Goal: Complete application form: Complete application form

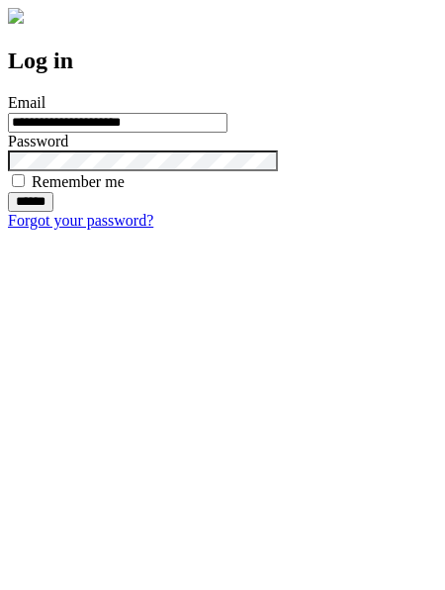
type input "**********"
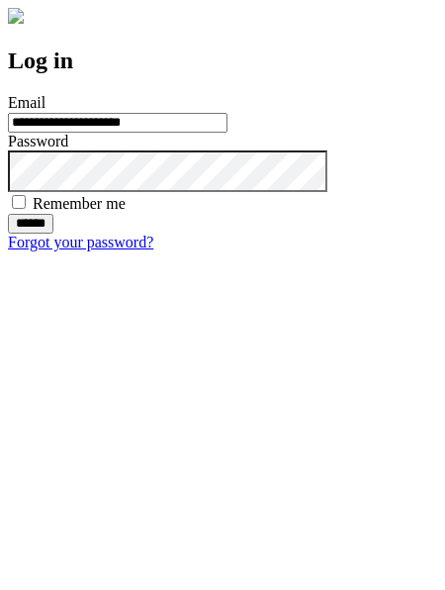
click at [53, 234] on input "******" at bounding box center [31, 224] width 46 height 20
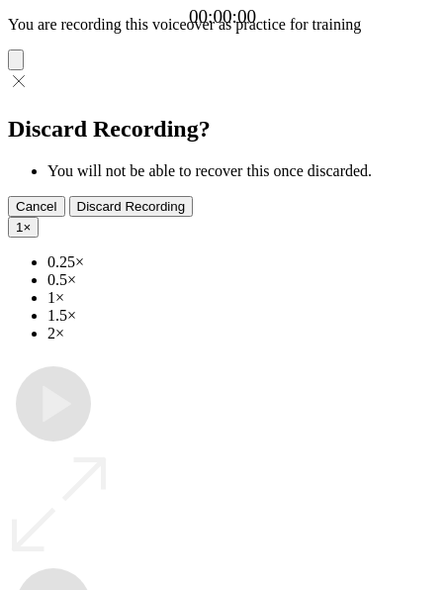
type input "**********"
